Goal: Task Accomplishment & Management: Manage account settings

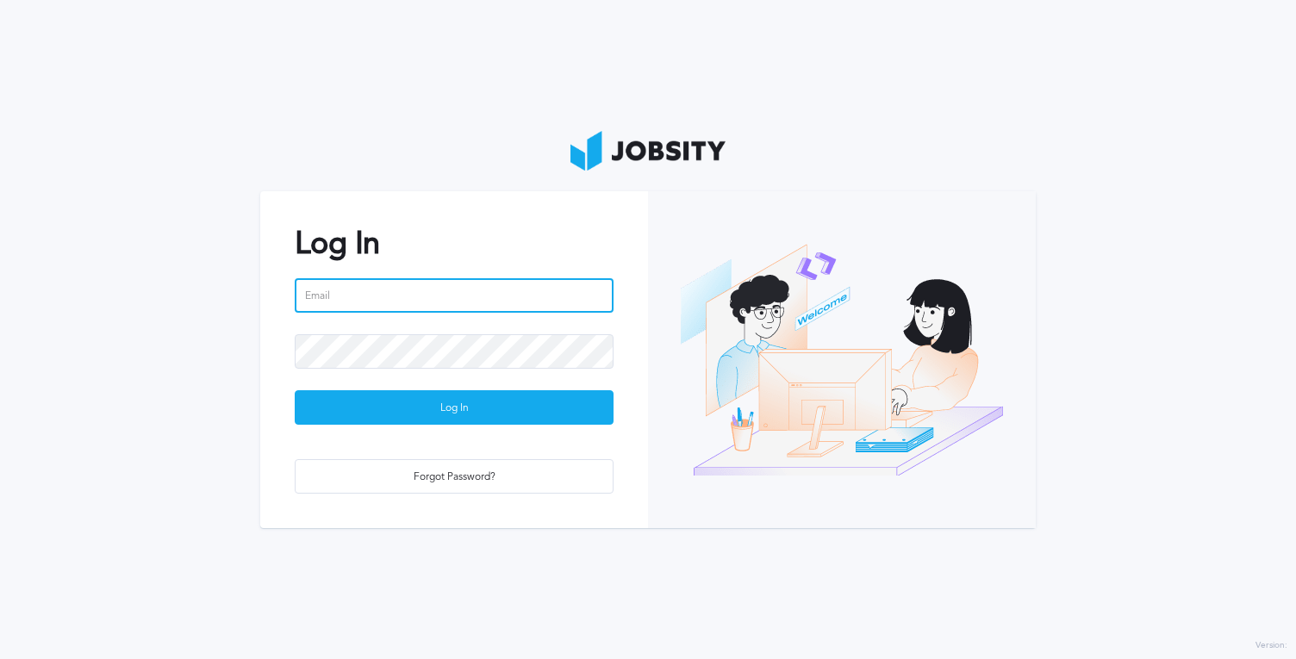
click at [338, 311] on input "email" at bounding box center [454, 295] width 319 height 34
type input "[EMAIL_ADDRESS][DOMAIN_NAME]"
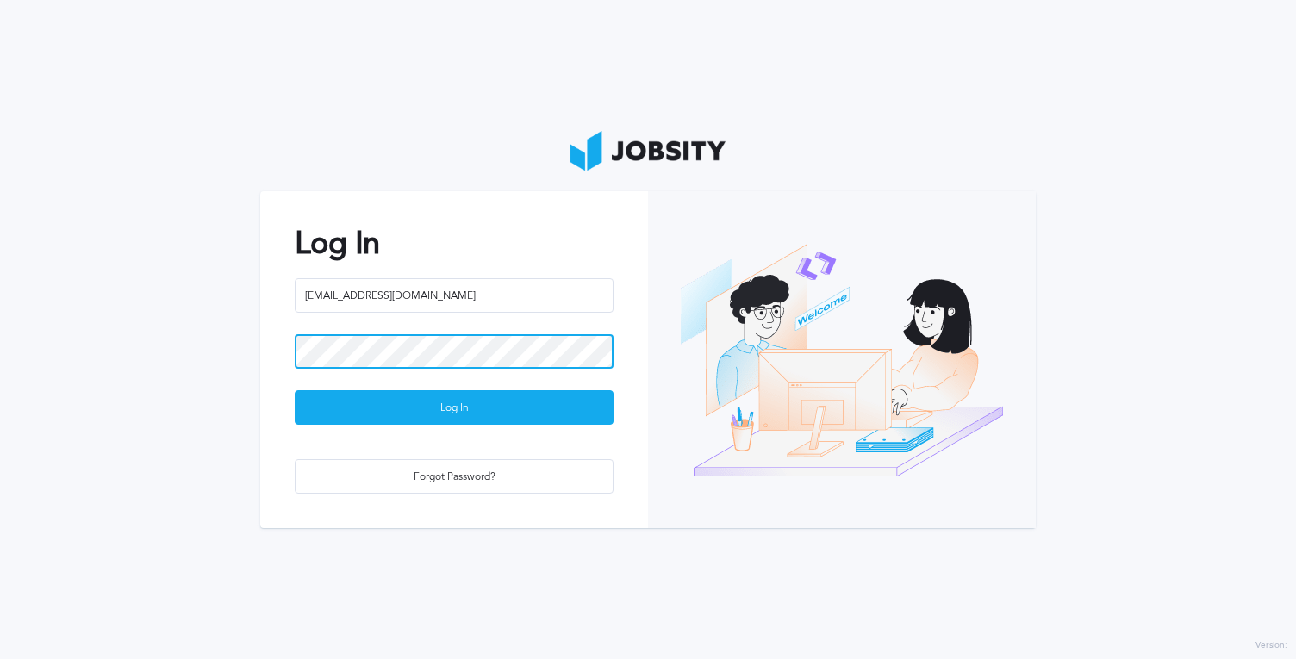
click at [295, 390] on button "Log In" at bounding box center [454, 407] width 319 height 34
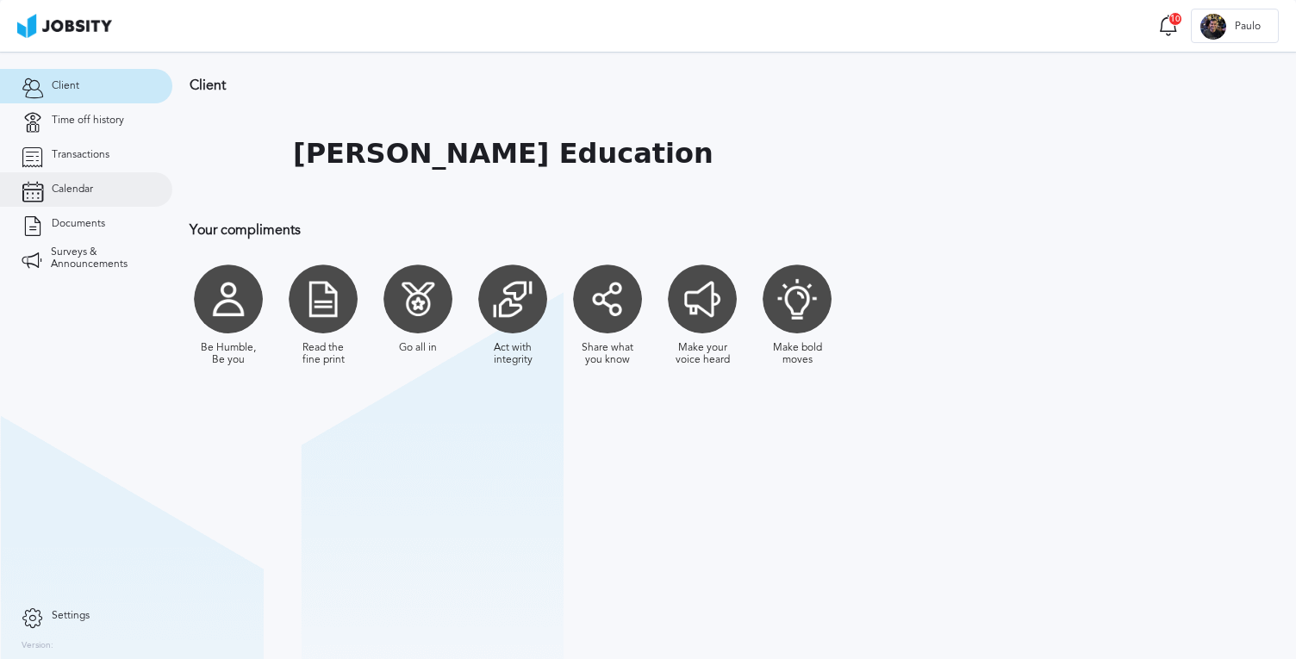
click at [107, 192] on link "Calendar" at bounding box center [86, 189] width 172 height 34
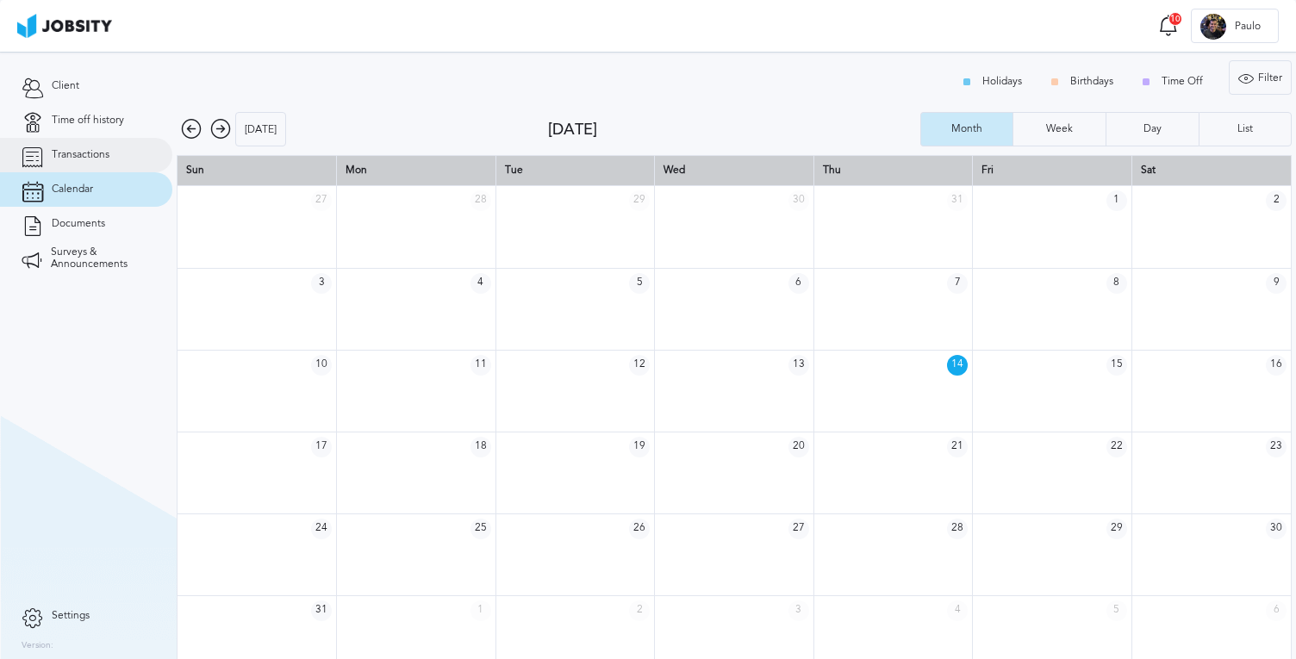
click at [115, 152] on link "Transactions" at bounding box center [86, 155] width 172 height 34
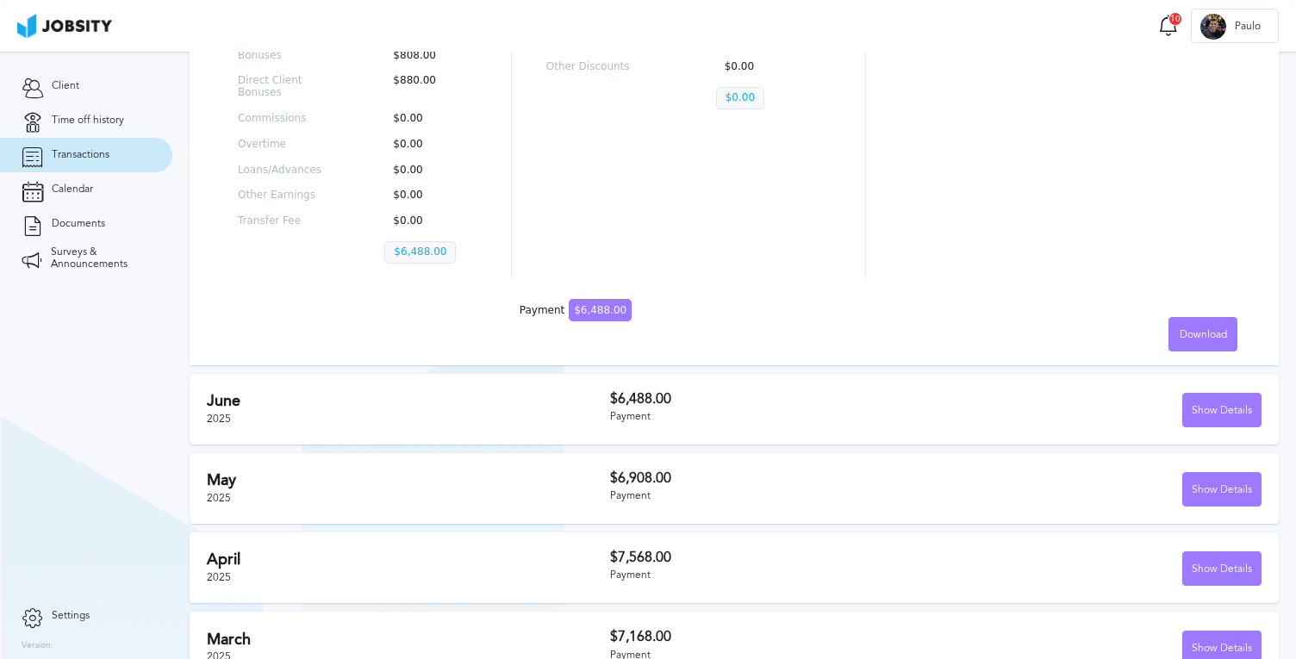
scroll to position [507, 0]
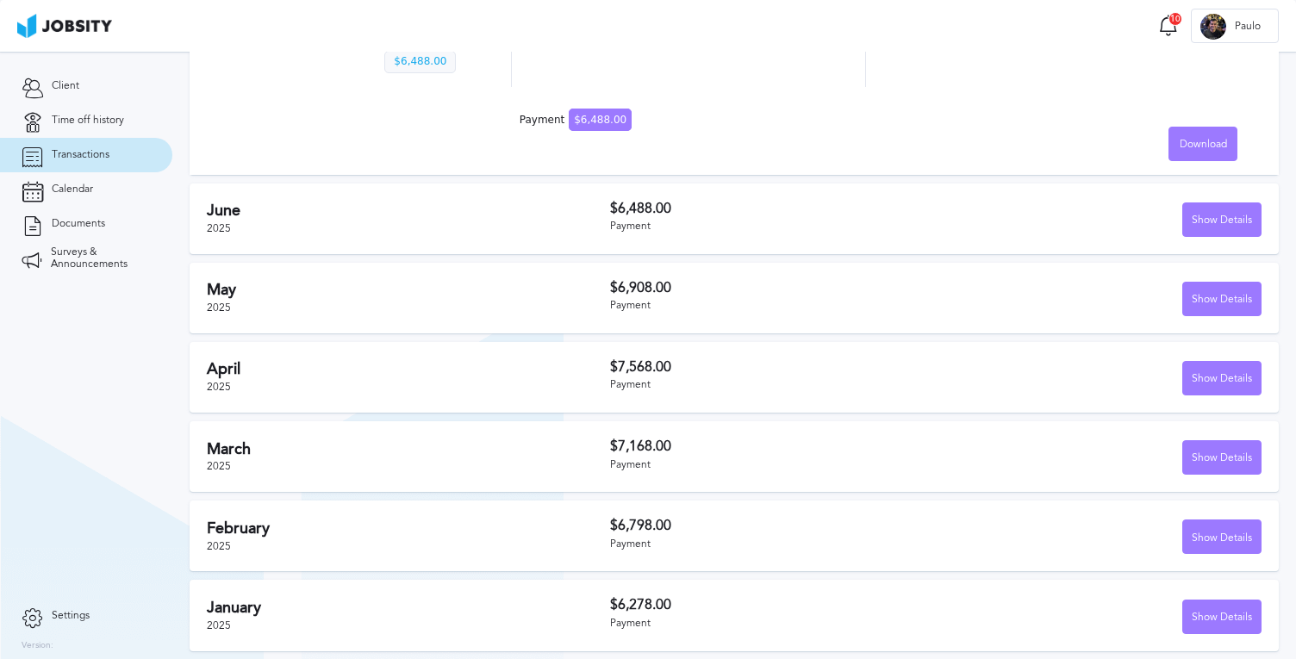
click at [669, 226] on div "Payment" at bounding box center [773, 227] width 326 height 12
click at [1231, 230] on div "Show Details" at bounding box center [1222, 220] width 78 height 34
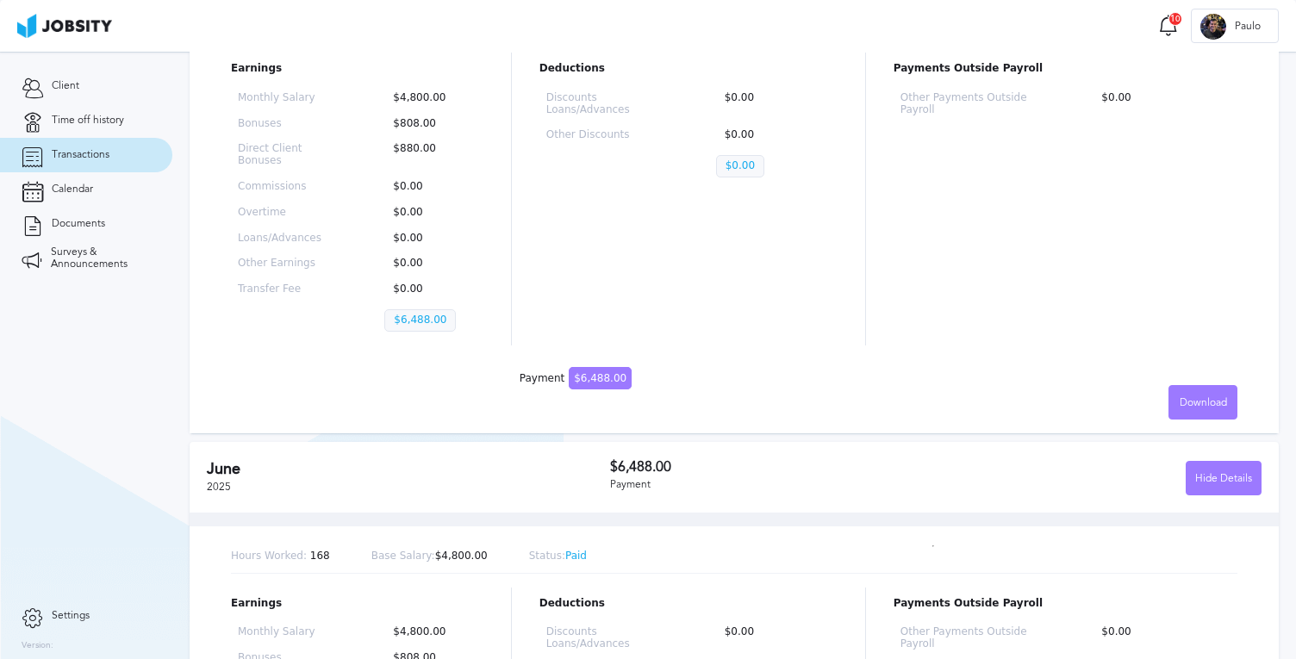
scroll to position [0, 0]
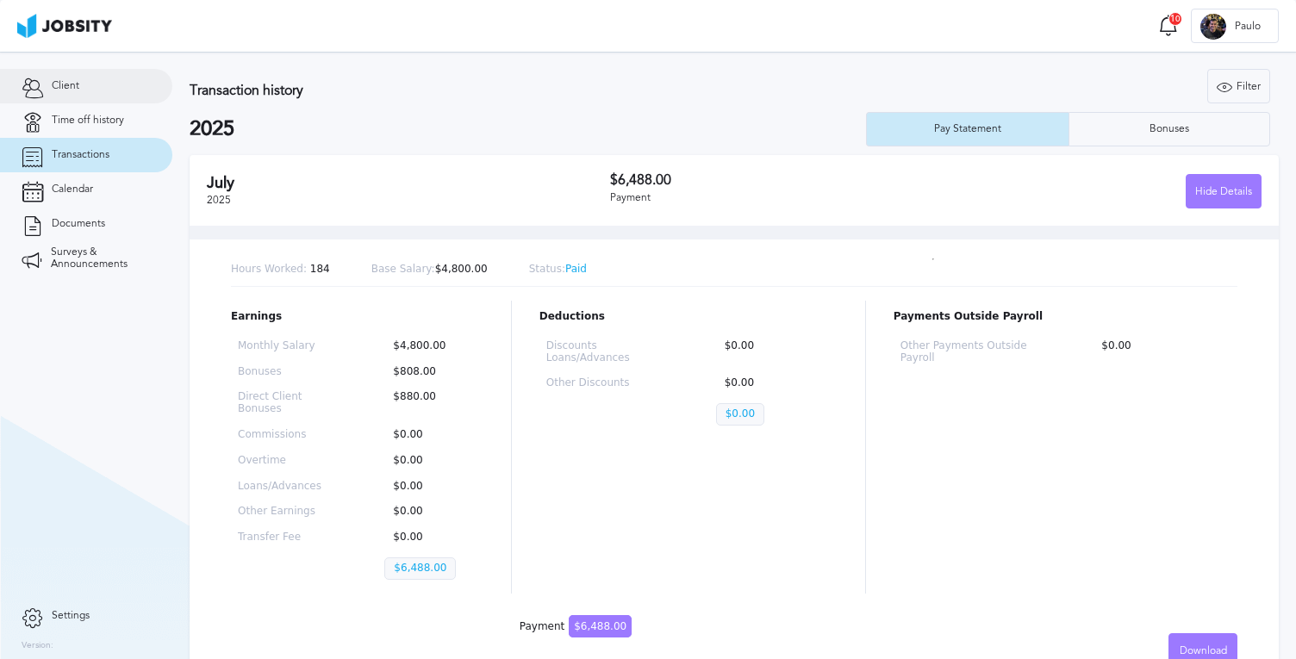
click at [52, 97] on link "Client" at bounding box center [86, 86] width 172 height 34
